Goal: Task Accomplishment & Management: Complete application form

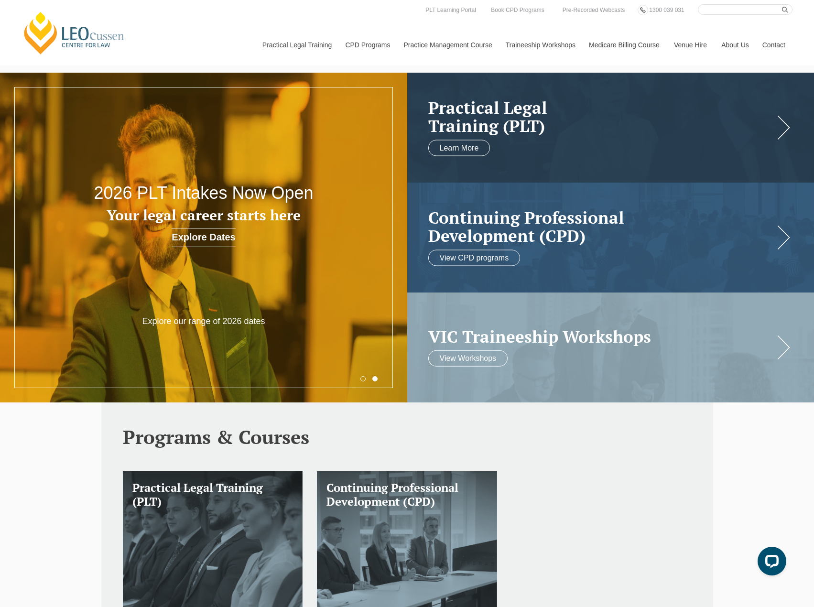
click at [201, 307] on div at bounding box center [203, 238] width 407 height 330
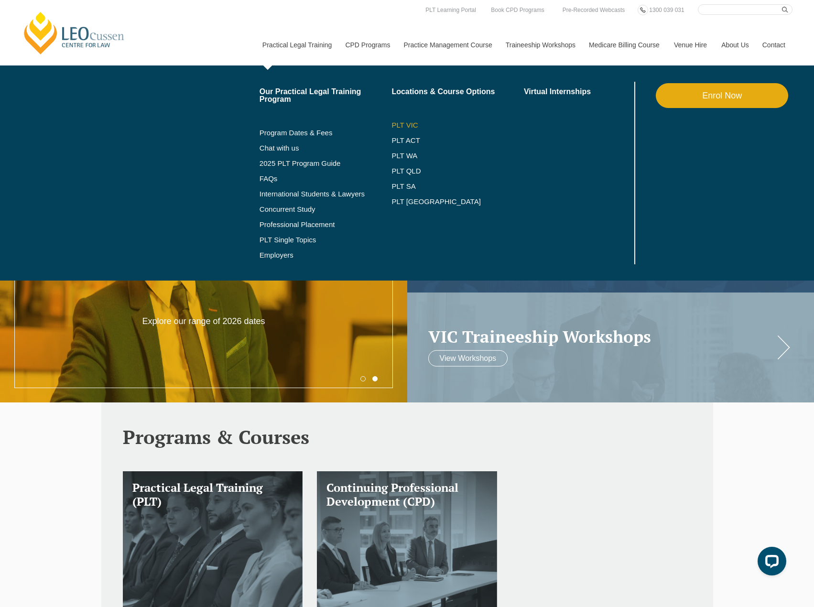
click at [403, 125] on link "PLT VIC" at bounding box center [457, 125] width 132 height 8
